Goal: Information Seeking & Learning: Learn about a topic

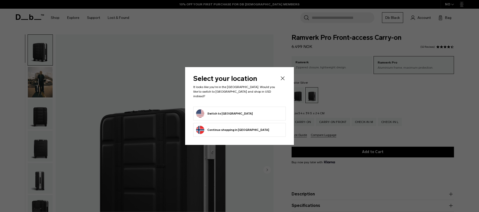
click at [282, 81] on icon "Close" at bounding box center [282, 78] width 6 height 6
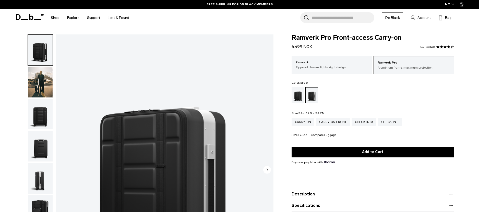
click at [38, 82] on img "button" at bounding box center [40, 82] width 25 height 31
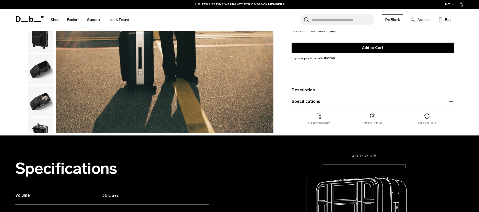
scroll to position [166, 0]
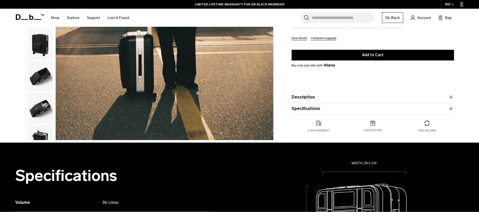
click at [310, 97] on button "Description" at bounding box center [372, 97] width 162 height 6
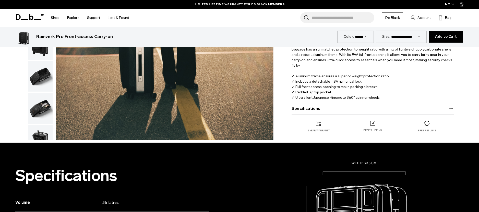
click at [316, 76] on p "Say hello to the new standard in travel. The triple award-winning Ramverk Pro F…" at bounding box center [372, 71] width 162 height 68
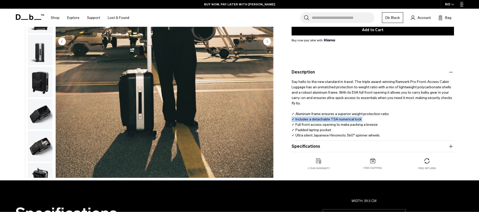
scroll to position [124, 0]
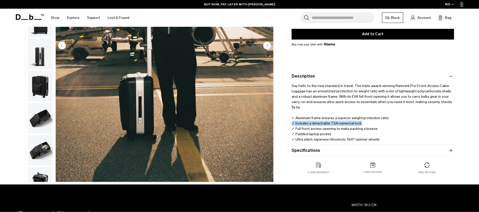
click at [317, 118] on p "Say hello to the new standard in travel. The triple award-winning Ramverk Pro F…" at bounding box center [372, 113] width 162 height 68
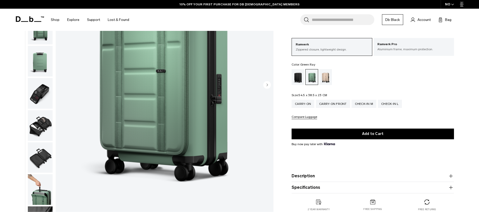
scroll to position [86, 0]
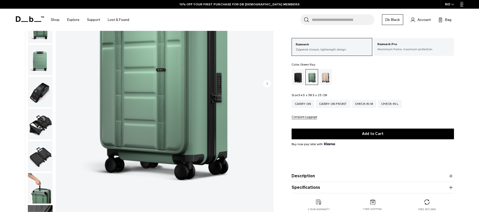
click at [312, 175] on button "Description" at bounding box center [372, 176] width 162 height 6
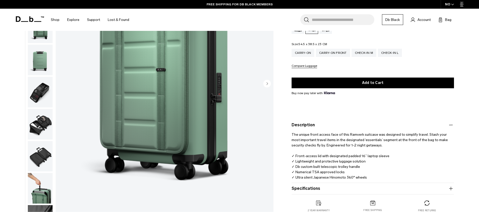
click at [303, 172] on span "The unique front access face of this Ramverk suitcase was designed to simplify …" at bounding box center [369, 155] width 157 height 47
click at [305, 172] on span "The unique front access face of this Ramverk suitcase was designed to simplify …" at bounding box center [369, 155] width 157 height 47
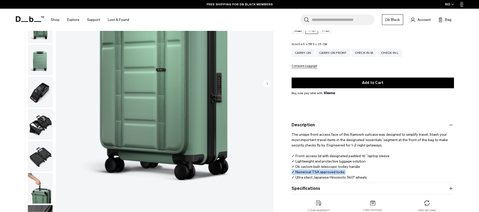
click at [305, 172] on span "The unique front access face of this Ramverk suitcase was designed to simplify …" at bounding box center [369, 155] width 157 height 47
click at [307, 172] on span "The unique front access face of this Ramverk suitcase was designed to simplify …" at bounding box center [369, 155] width 157 height 47
click at [304, 179] on span "The unique front access face of this Ramverk suitcase was designed to simplify …" at bounding box center [369, 155] width 157 height 47
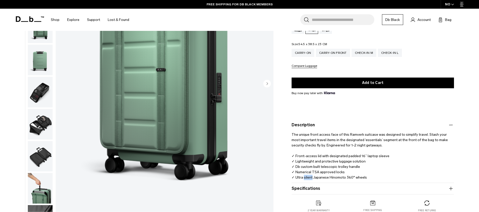
click at [304, 179] on span "The unique front access face of this Ramverk suitcase was designed to simplify …" at bounding box center [369, 155] width 157 height 47
click at [302, 172] on span "The unique front access face of this Ramverk suitcase was designed to simplify …" at bounding box center [369, 155] width 157 height 47
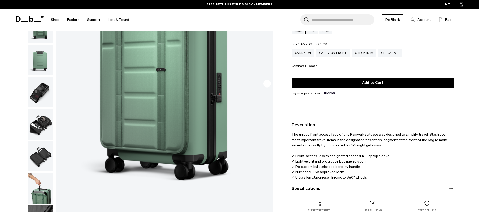
click at [305, 167] on span "The unique front access face of this Ramverk suitcase was designed to simplify …" at bounding box center [369, 155] width 157 height 47
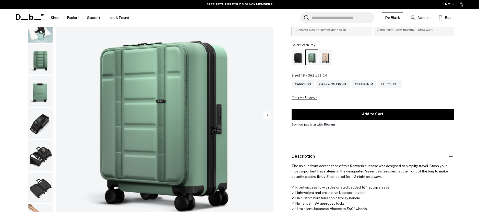
scroll to position [0, 0]
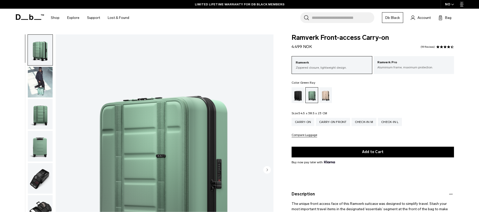
click at [42, 48] on img "button" at bounding box center [40, 50] width 25 height 31
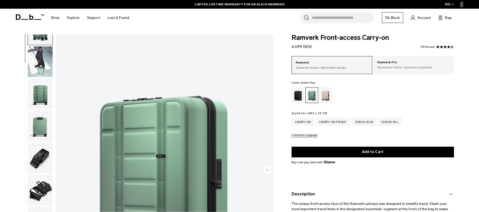
click at [34, 62] on img "button" at bounding box center [40, 61] width 25 height 31
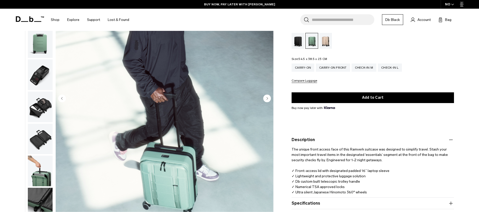
scroll to position [70, 0]
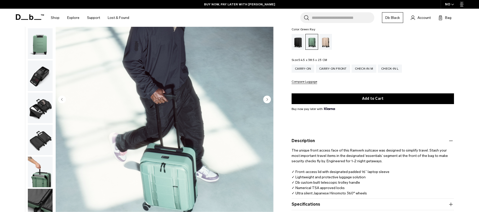
click at [43, 84] on img "button" at bounding box center [40, 75] width 25 height 31
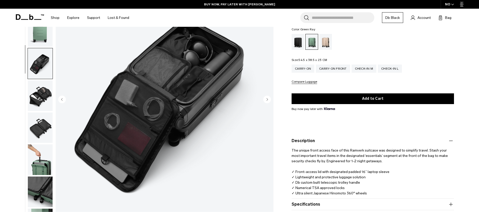
scroll to position [39, 0]
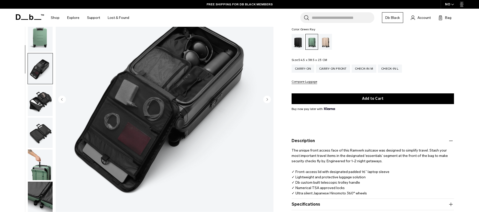
click at [43, 99] on img "button" at bounding box center [40, 100] width 25 height 31
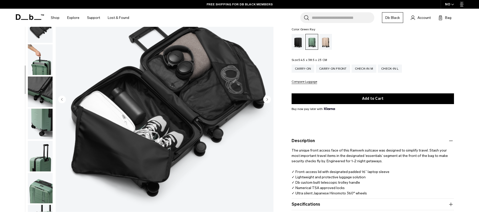
scroll to position [72, 0]
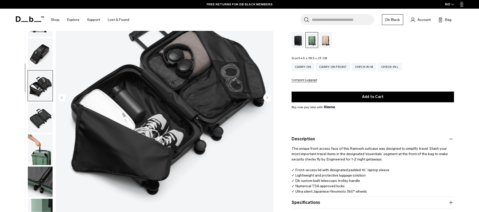
click at [33, 51] on img "button" at bounding box center [40, 53] width 25 height 31
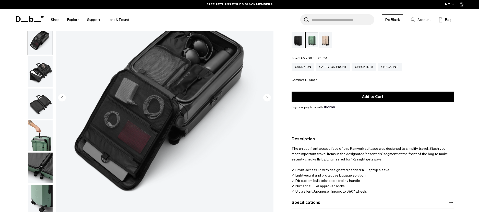
scroll to position [65, 0]
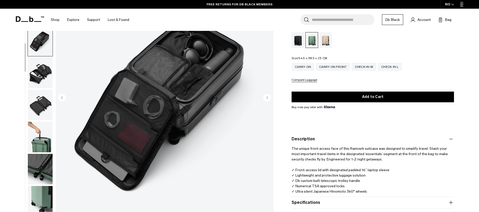
click at [40, 66] on img "button" at bounding box center [40, 73] width 25 height 31
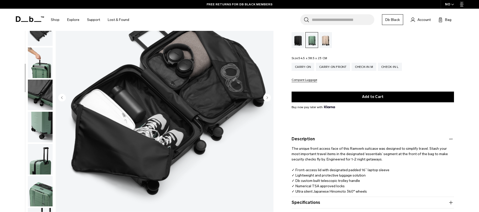
scroll to position [144, 0]
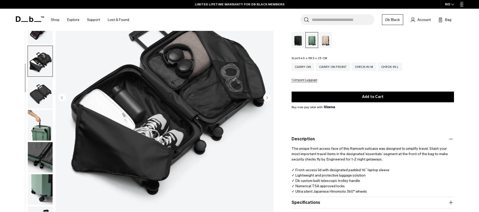
click at [38, 90] on img "button" at bounding box center [40, 93] width 25 height 31
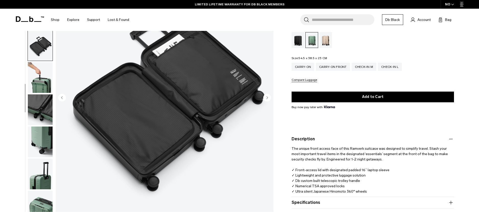
click at [37, 77] on img "button" at bounding box center [40, 77] width 25 height 31
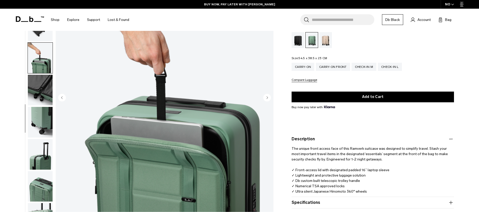
scroll to position [141, 0]
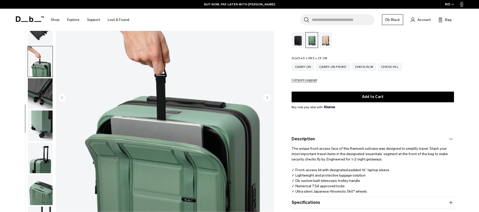
click at [41, 87] on img "button" at bounding box center [40, 93] width 25 height 31
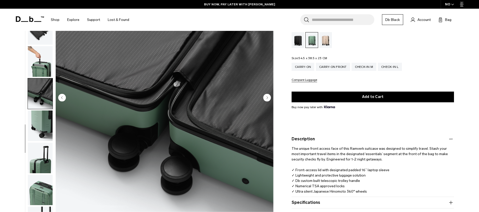
scroll to position [144, 0]
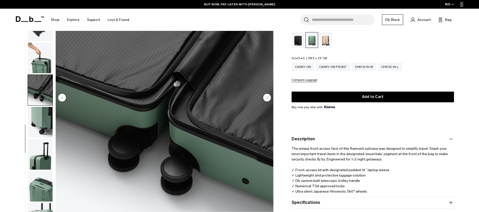
click at [39, 119] on img "button" at bounding box center [40, 122] width 25 height 31
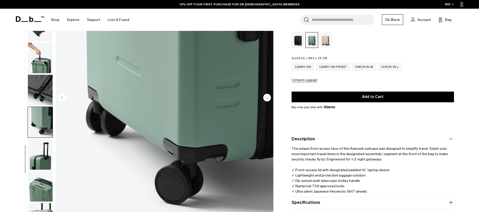
click at [43, 151] on img "button" at bounding box center [40, 154] width 25 height 31
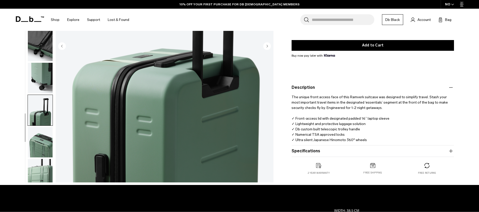
scroll to position [134, 0]
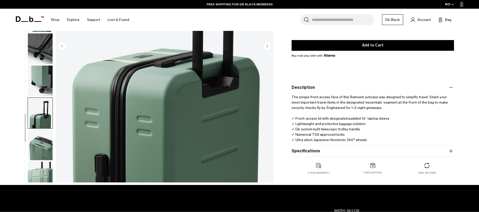
click at [41, 140] on img "button" at bounding box center [40, 145] width 25 height 31
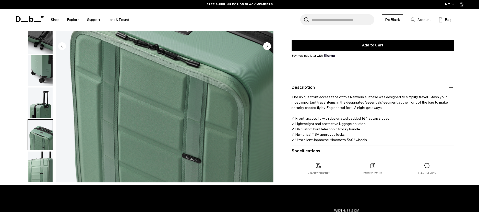
scroll to position [155, 0]
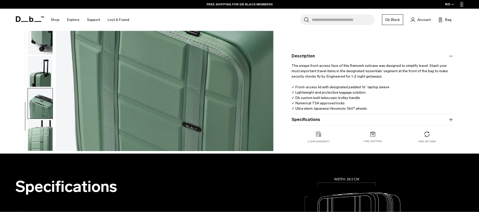
click at [36, 130] on img "button" at bounding box center [40, 135] width 25 height 31
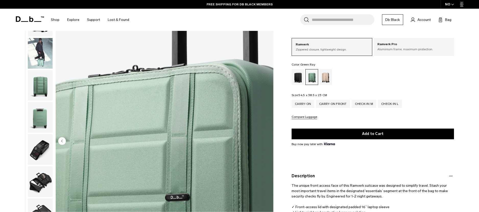
scroll to position [0, 0]
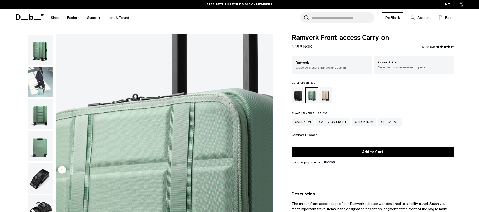
drag, startPoint x: 292, startPoint y: 47, endPoint x: 314, endPoint y: 46, distance: 22.7
click at [314, 46] on div "Ramverk Front-access Carry-on 4.499 NOK 4.5 star rating 59 Reviews" at bounding box center [372, 41] width 162 height 15
copy span "4.499 NOK"
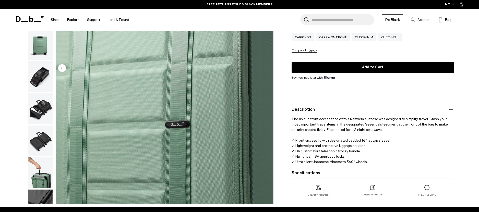
scroll to position [102, 0]
